Goal: Navigation & Orientation: Find specific page/section

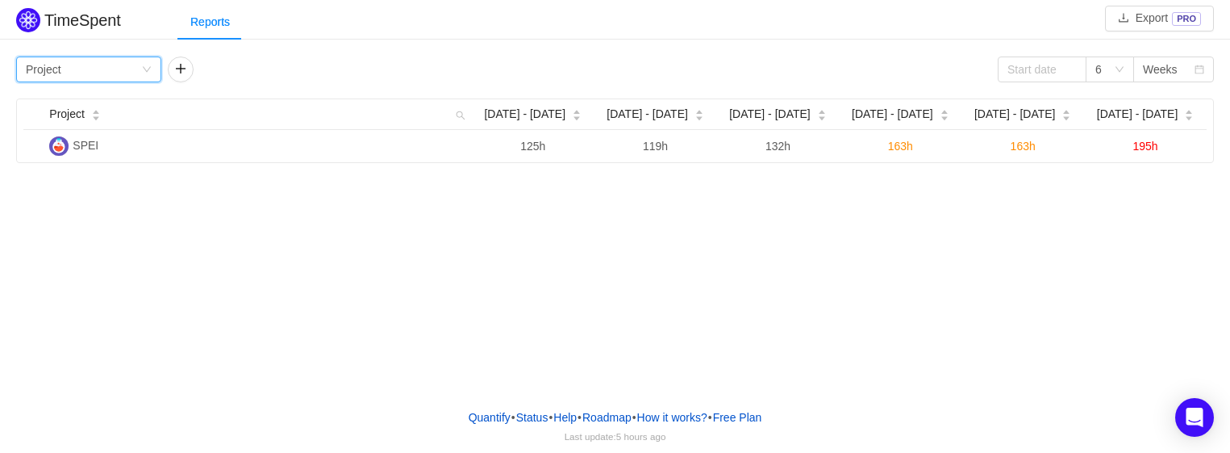
click at [136, 65] on div "Group by Project" at bounding box center [83, 69] width 115 height 24
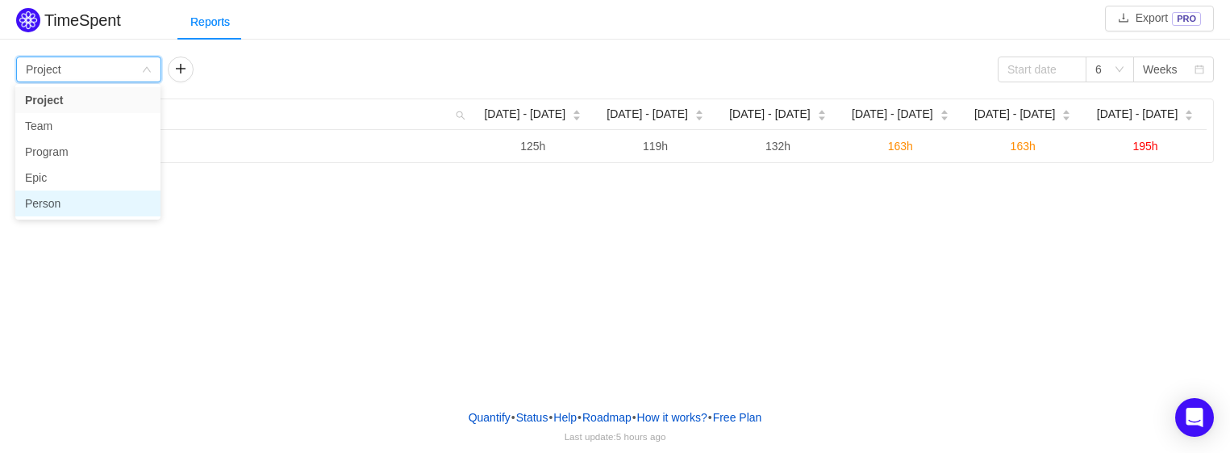
click at [140, 207] on li "Person" at bounding box center [87, 203] width 145 height 26
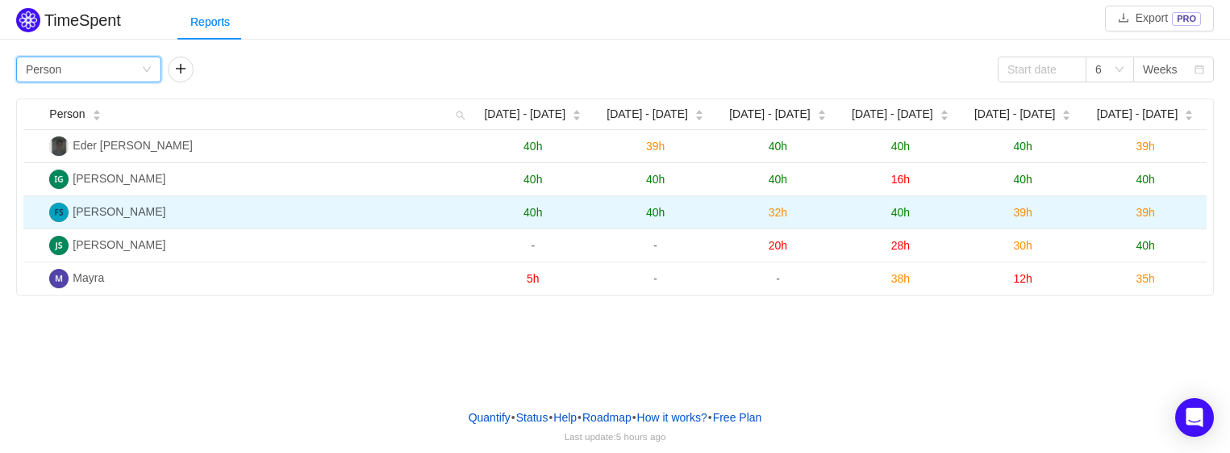
click at [1151, 215] on span "39h" at bounding box center [1145, 212] width 19 height 13
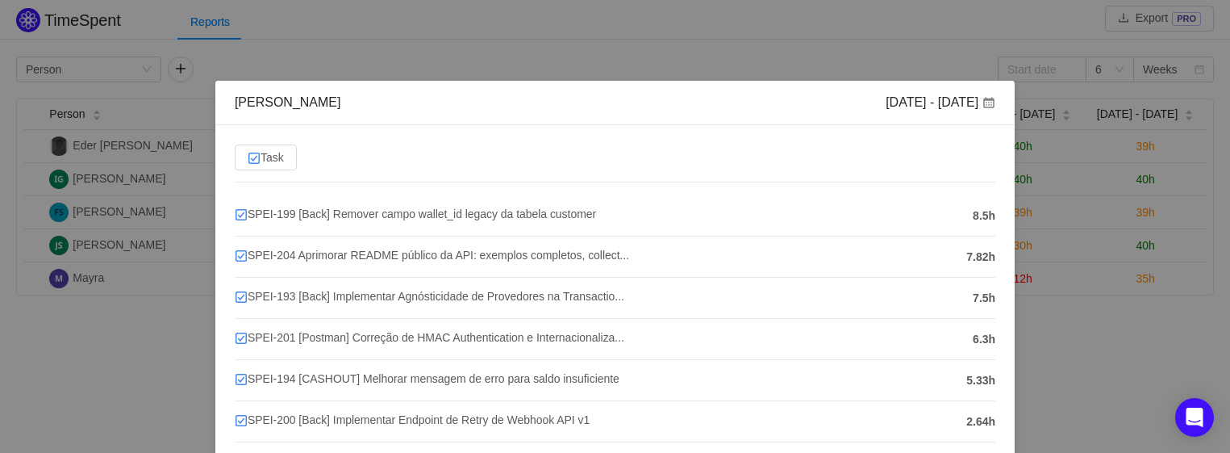
click at [1097, 367] on div "Felipe Alves da Silva Aug 11 - 17 Task SPEI-199 [Back] Remover campo wallet_id …" at bounding box center [615, 226] width 1230 height 453
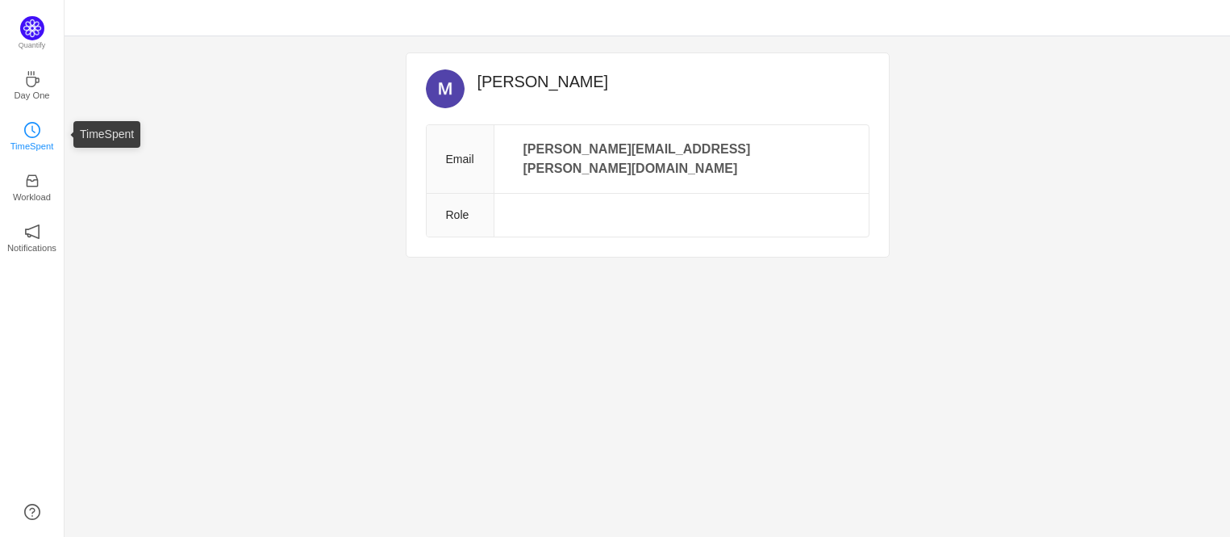
click at [40, 134] on link "TimeSpent" at bounding box center [32, 135] width 16 height 16
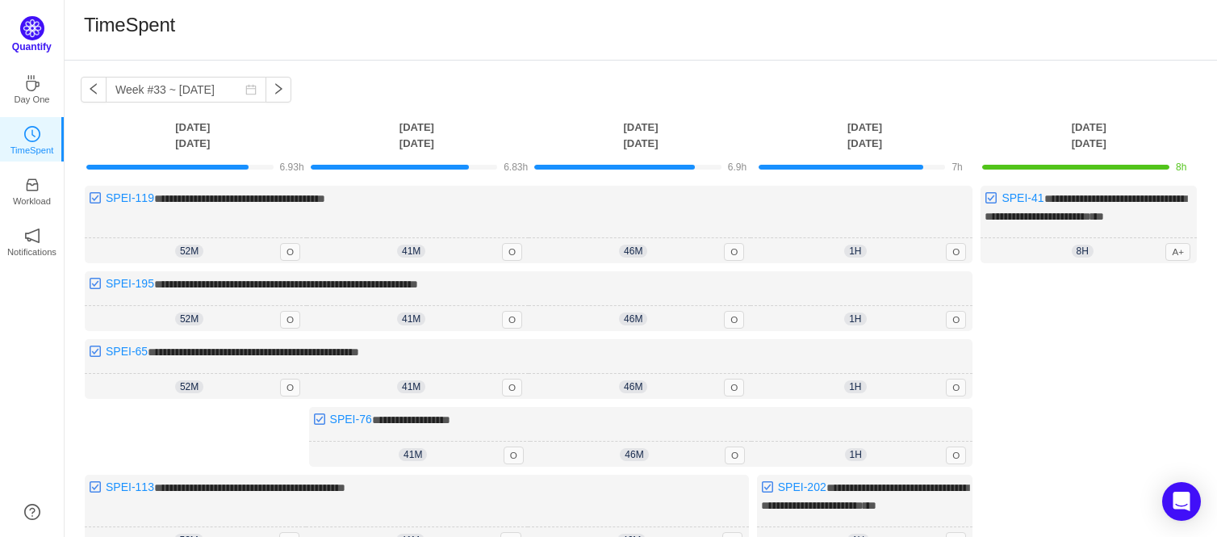
click at [23, 42] on p "Quantify" at bounding box center [32, 47] width 40 height 15
click at [37, 21] on img at bounding box center [32, 28] width 24 height 24
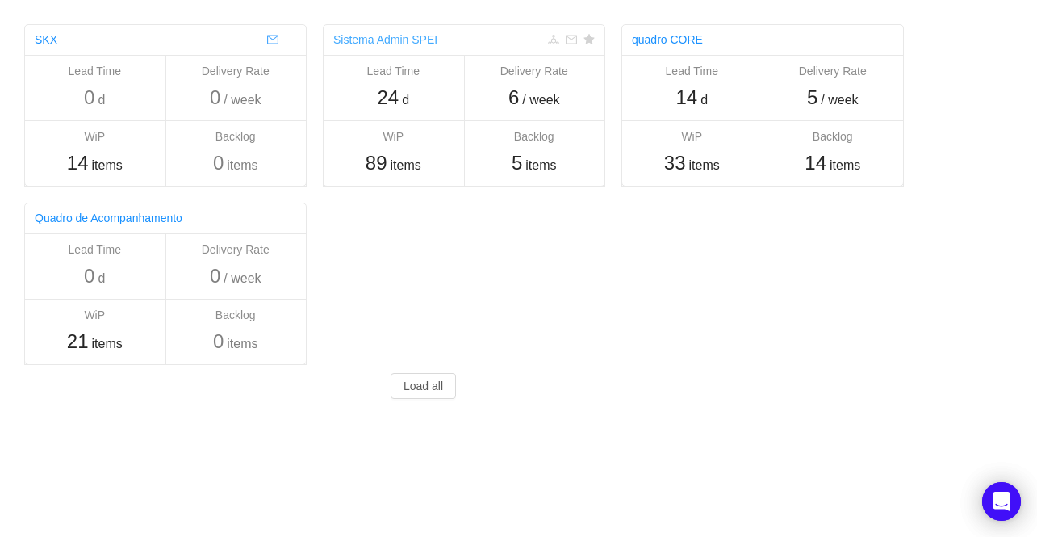
click at [417, 40] on link "Sistema Admin SPEI" at bounding box center [385, 39] width 104 height 13
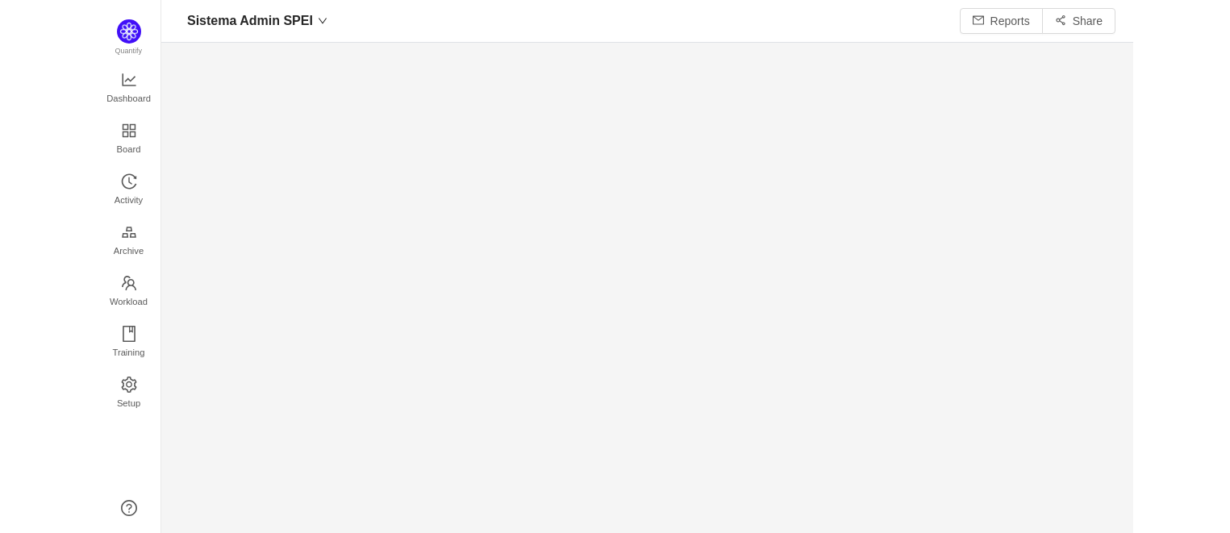
scroll to position [506, 931]
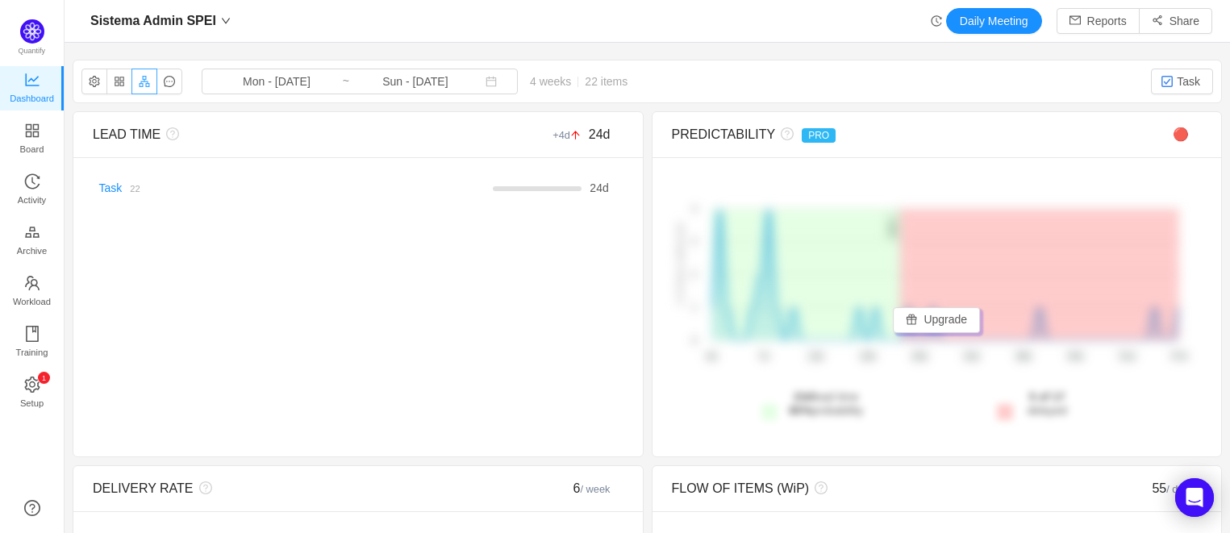
click at [144, 85] on button "button" at bounding box center [145, 82] width 26 height 26
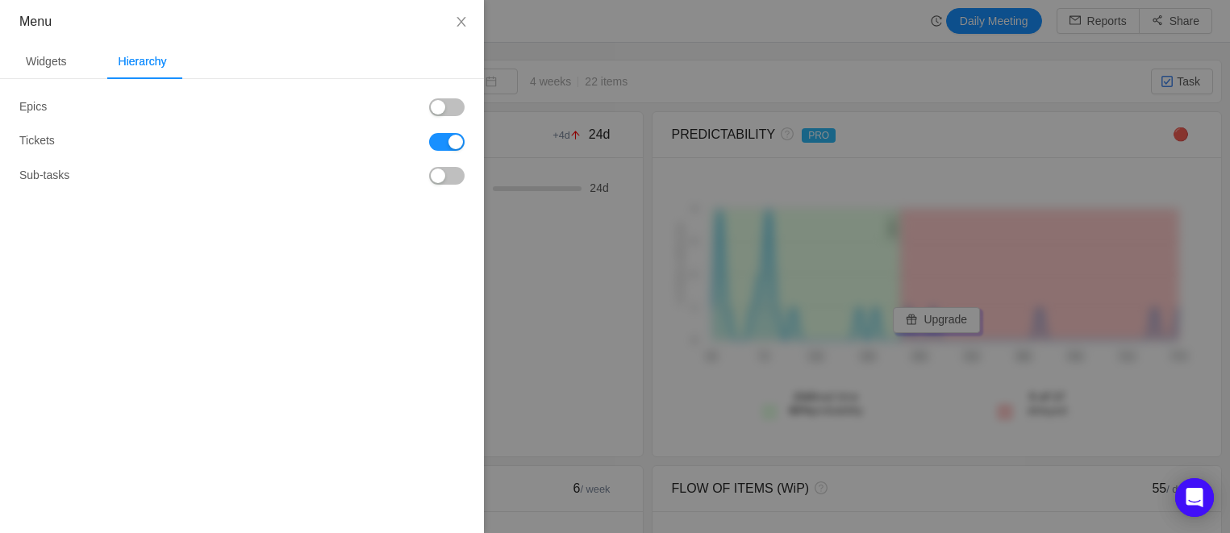
click at [616, 85] on div at bounding box center [615, 266] width 1230 height 533
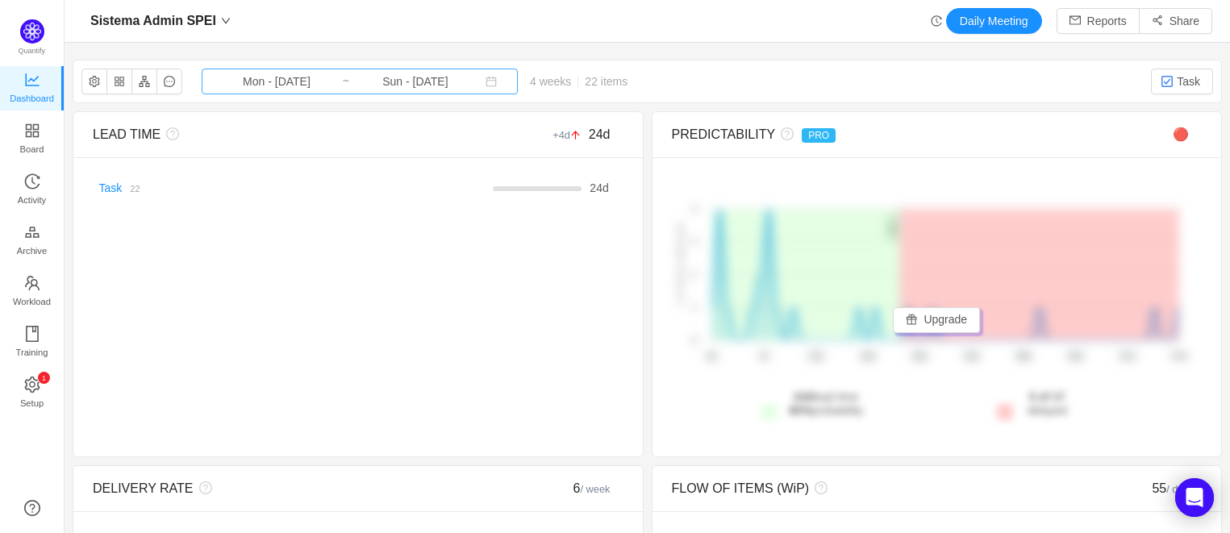
click at [323, 77] on input "Mon - [DATE]" at bounding box center [276, 82] width 131 height 18
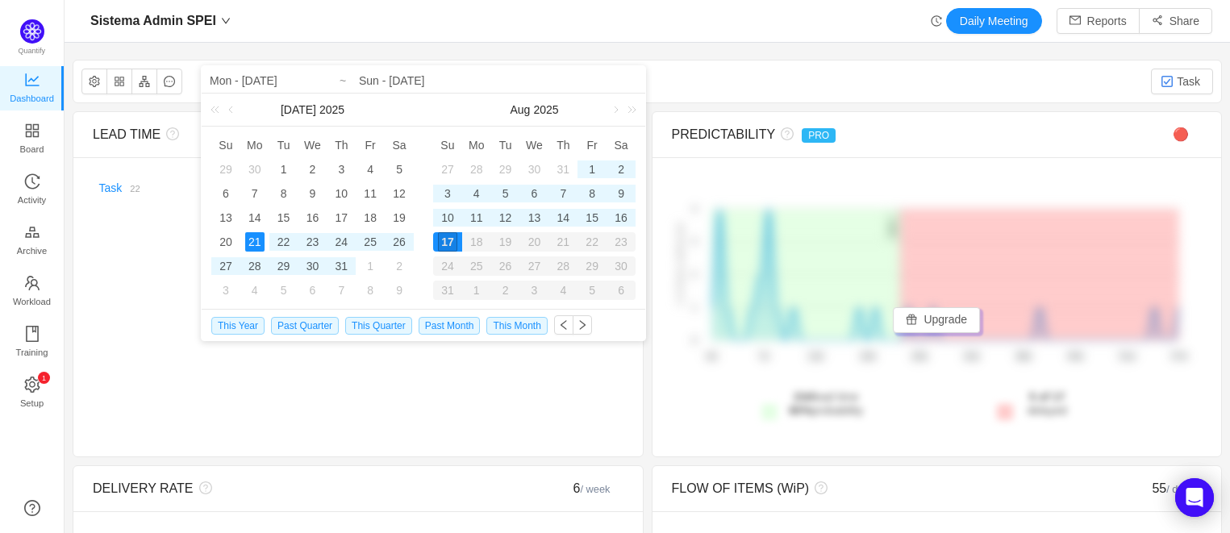
click at [728, 36] on div "Sistema Admin SPEI Daily Meeting Reports Share" at bounding box center [648, 21] width 1166 height 43
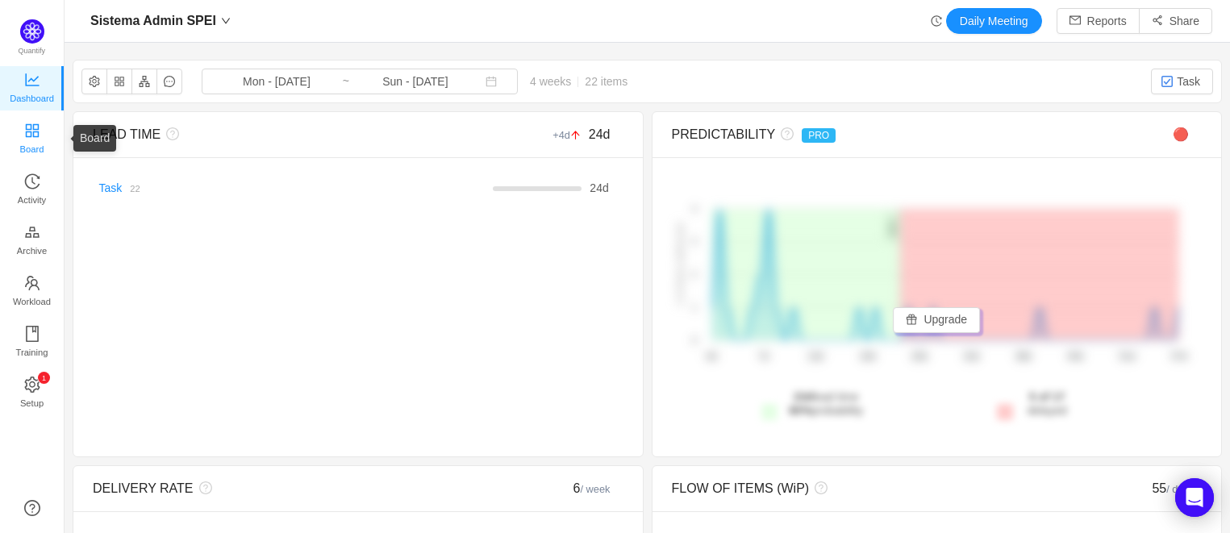
click at [42, 152] on span "Board" at bounding box center [32, 149] width 24 height 32
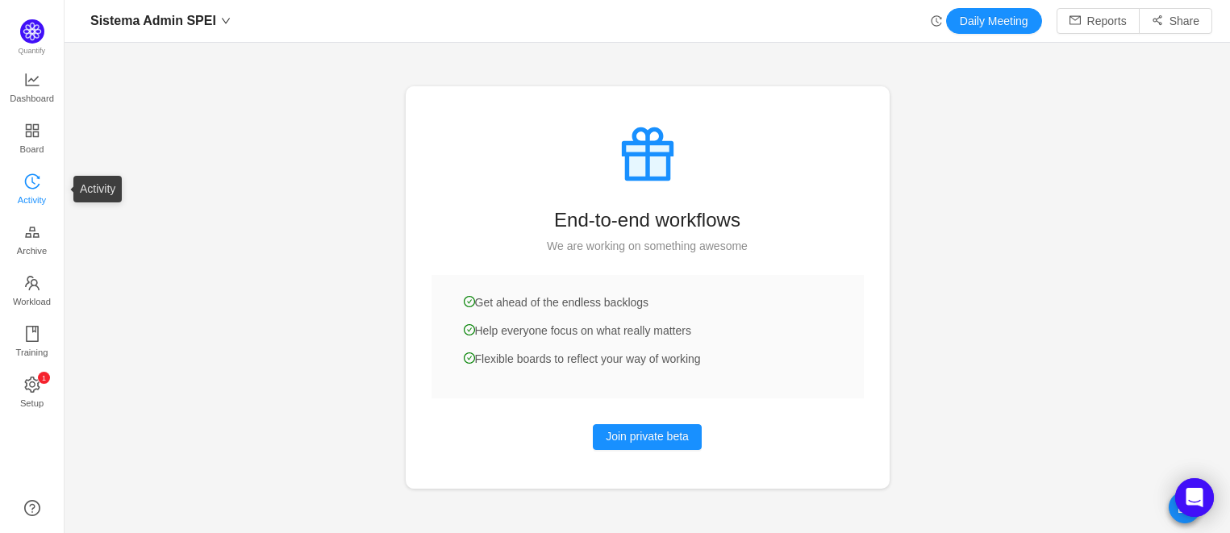
click at [21, 203] on span "Activity" at bounding box center [32, 200] width 28 height 32
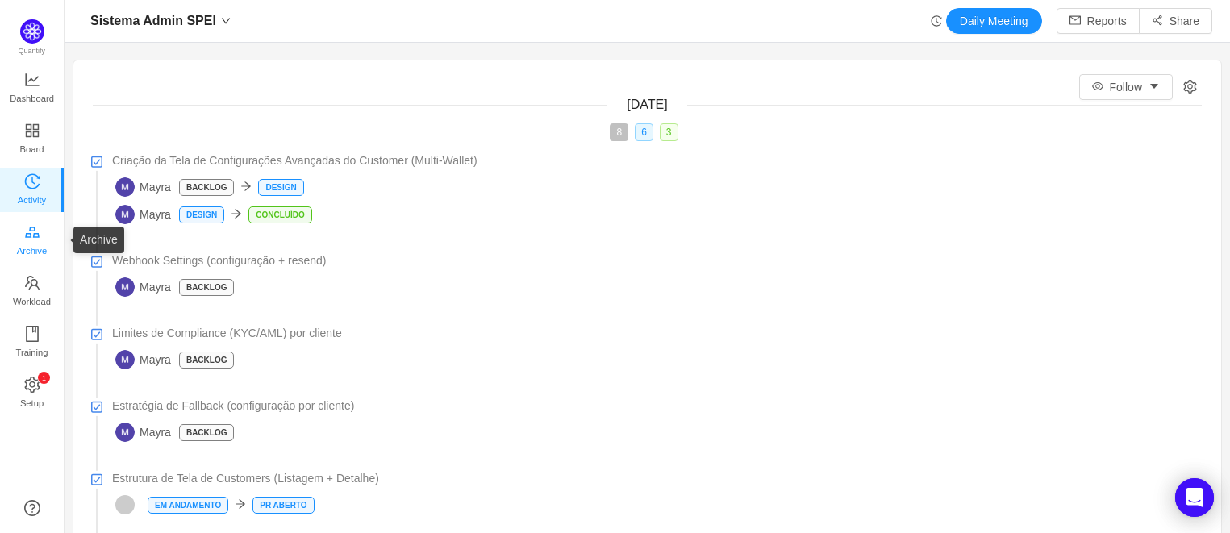
click at [43, 251] on span "Archive" at bounding box center [32, 251] width 30 height 32
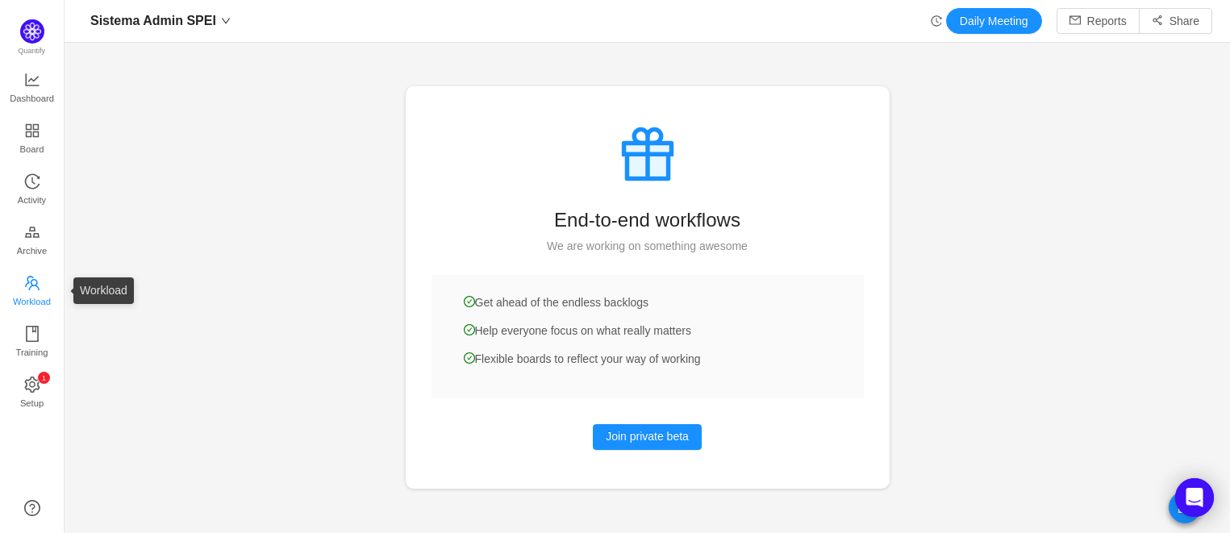
click at [40, 281] on link "Workload" at bounding box center [32, 292] width 16 height 32
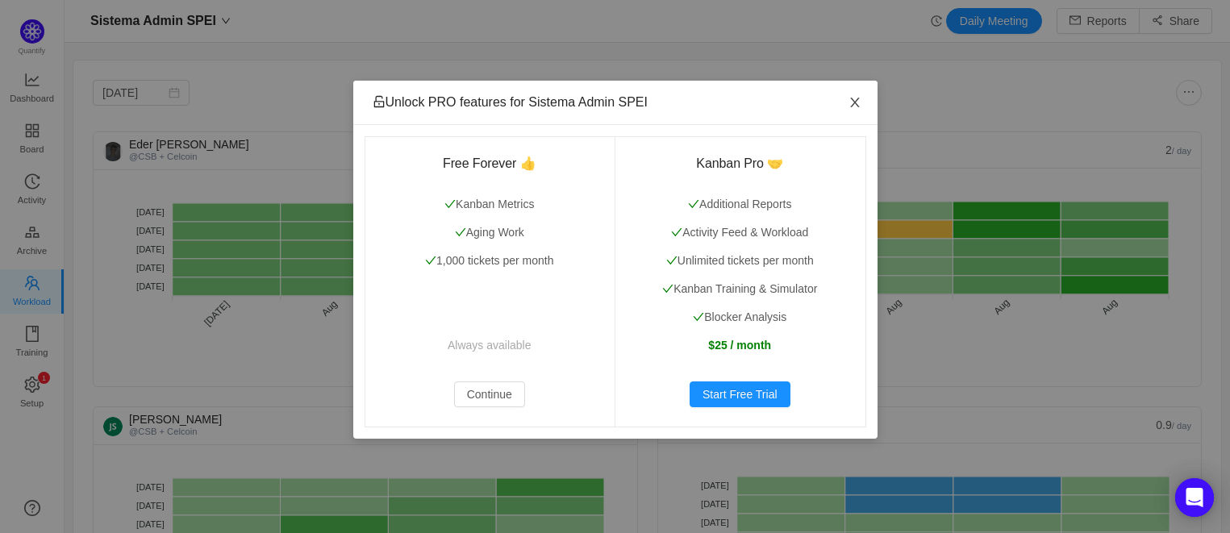
click at [856, 101] on icon "icon: close" at bounding box center [854, 103] width 9 height 10
